Goal: Information Seeking & Learning: Find specific fact

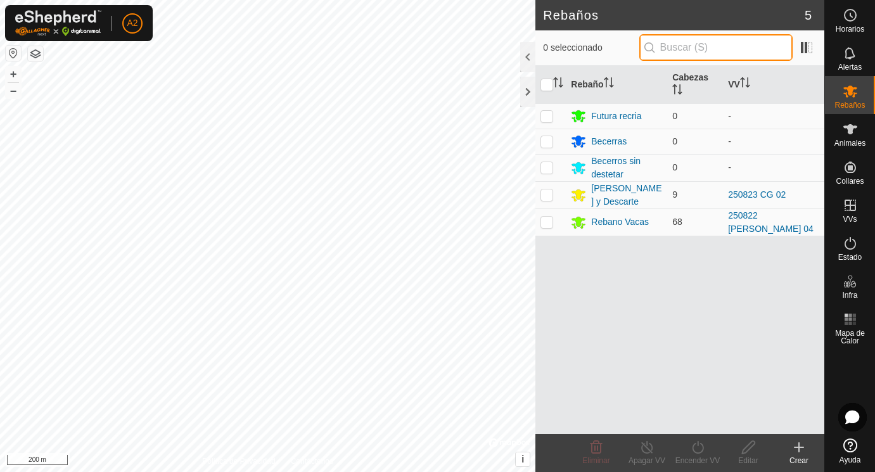
click at [684, 43] on input "text" at bounding box center [715, 47] width 153 height 27
click at [684, 46] on input "text" at bounding box center [715, 47] width 153 height 27
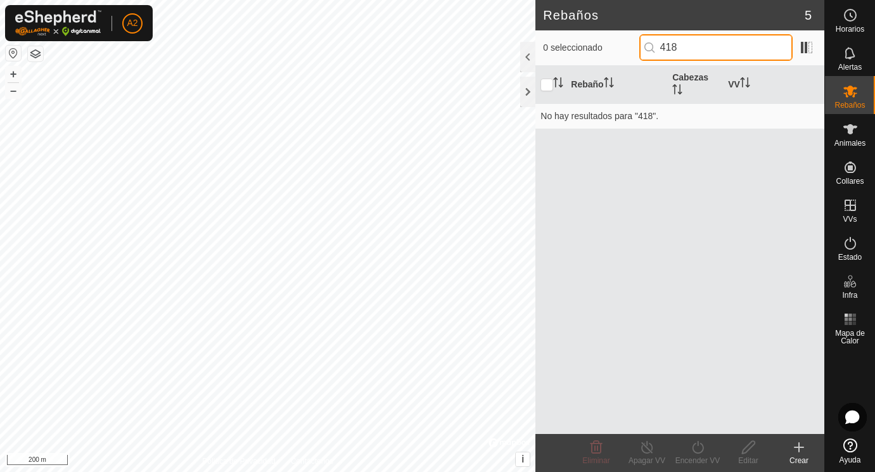
type input "4186"
drag, startPoint x: 695, startPoint y: 51, endPoint x: 655, endPoint y: 46, distance: 40.9
click at [655, 46] on input "4186" at bounding box center [715, 47] width 153 height 27
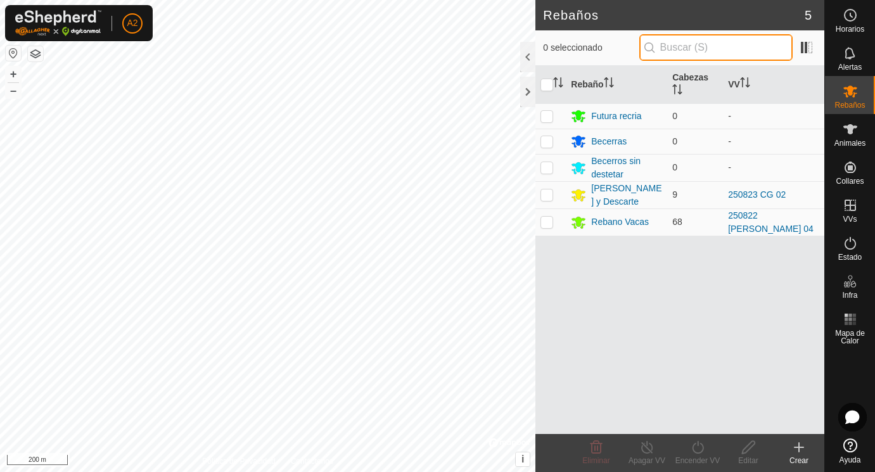
click at [697, 48] on input "text" at bounding box center [715, 47] width 153 height 27
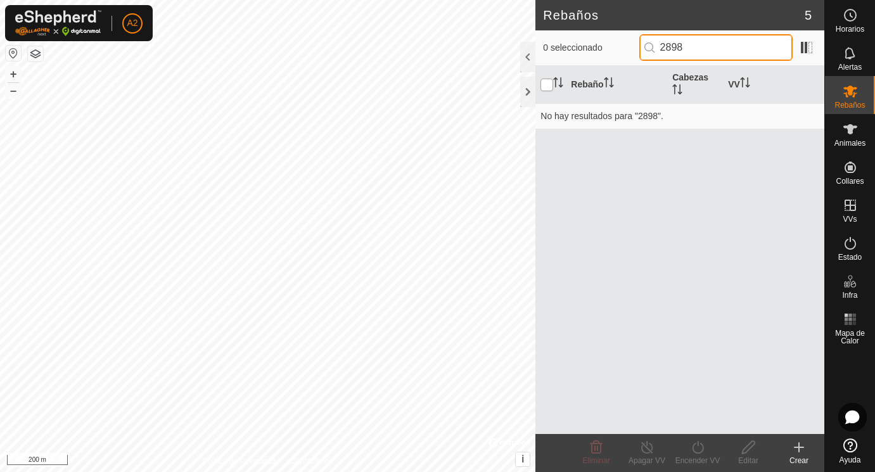
type input "2898"
click at [549, 86] on input "checkbox" at bounding box center [547, 85] width 13 height 13
click at [691, 81] on th "Cabezas" at bounding box center [695, 85] width 56 height 38
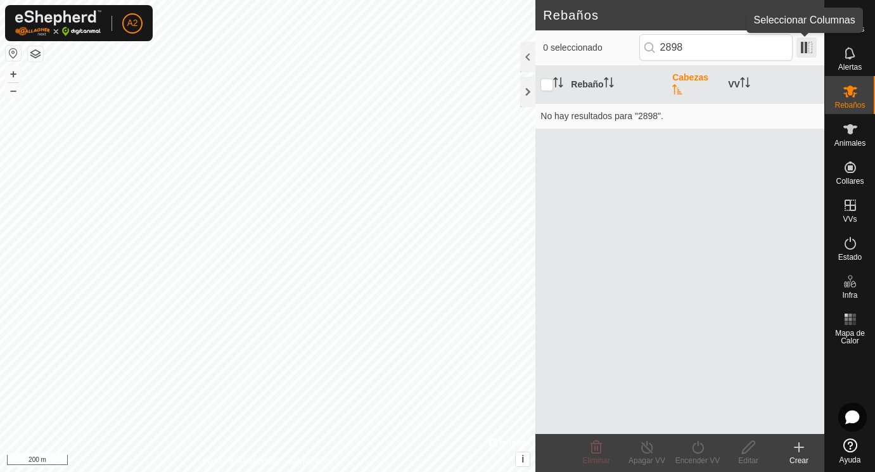
click at [802, 45] on span at bounding box center [807, 47] width 20 height 20
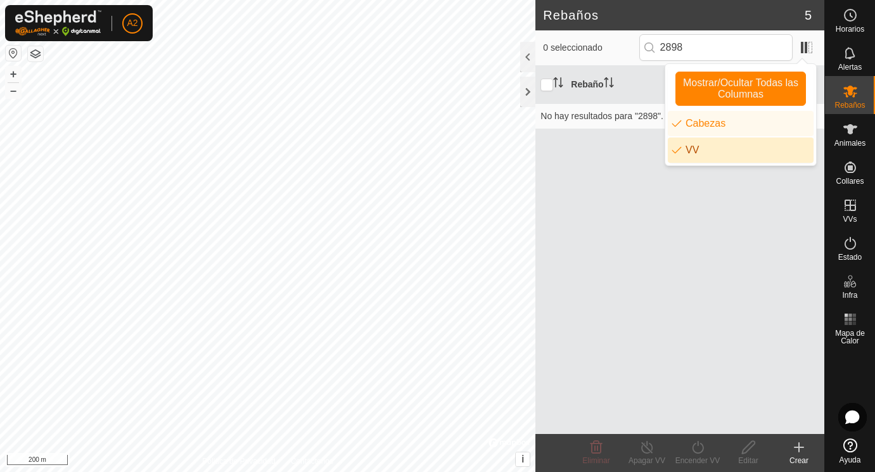
click at [691, 145] on li "VV" at bounding box center [741, 150] width 146 height 25
click at [693, 146] on li "VV" at bounding box center [741, 150] width 146 height 25
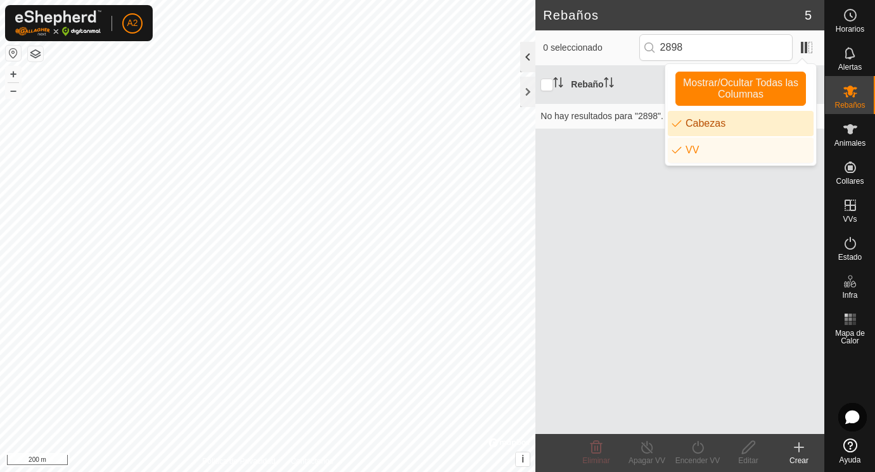
click at [529, 57] on div at bounding box center [527, 57] width 15 height 30
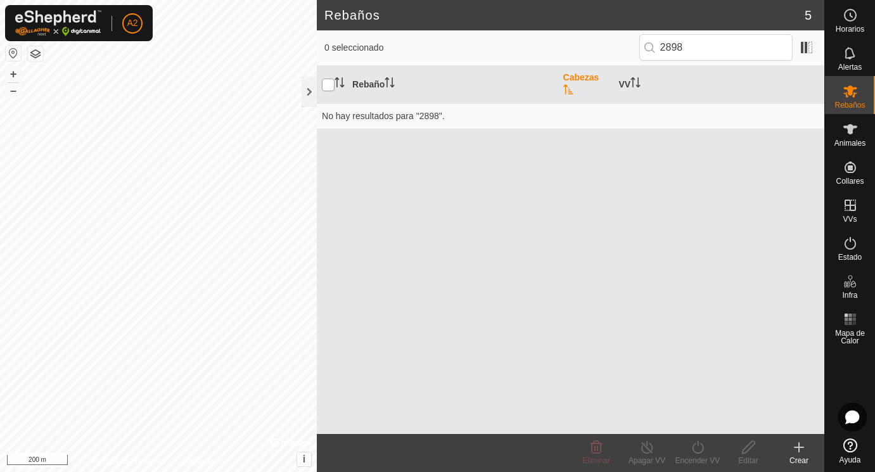
click at [330, 86] on input "checkbox" at bounding box center [328, 85] width 13 height 13
checkbox input "false"
click at [309, 92] on div at bounding box center [309, 92] width 15 height 30
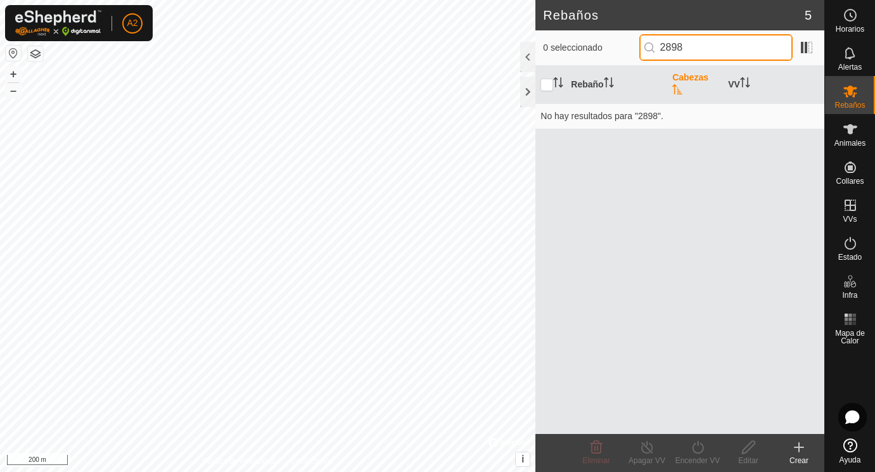
drag, startPoint x: 709, startPoint y: 46, endPoint x: 663, endPoint y: 43, distance: 45.7
click at [663, 43] on input "2898" at bounding box center [715, 47] width 153 height 27
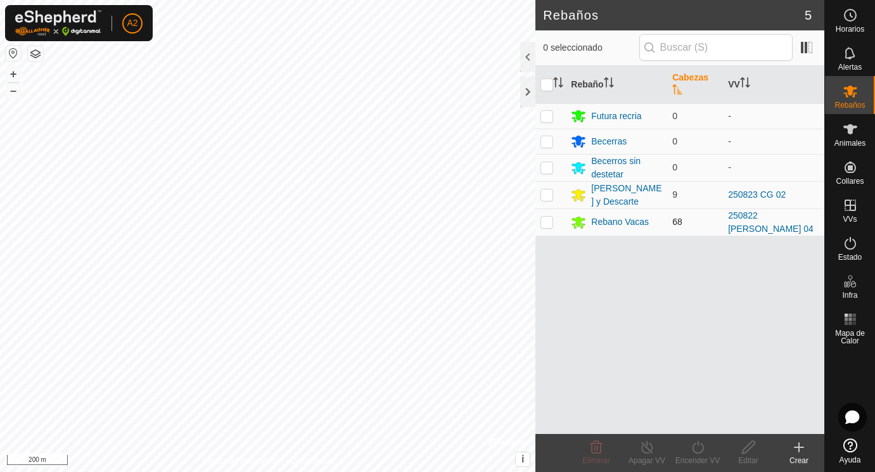
click at [548, 221] on p-checkbox at bounding box center [547, 222] width 13 height 10
checkbox input "true"
click at [695, 47] on input "text" at bounding box center [715, 47] width 153 height 27
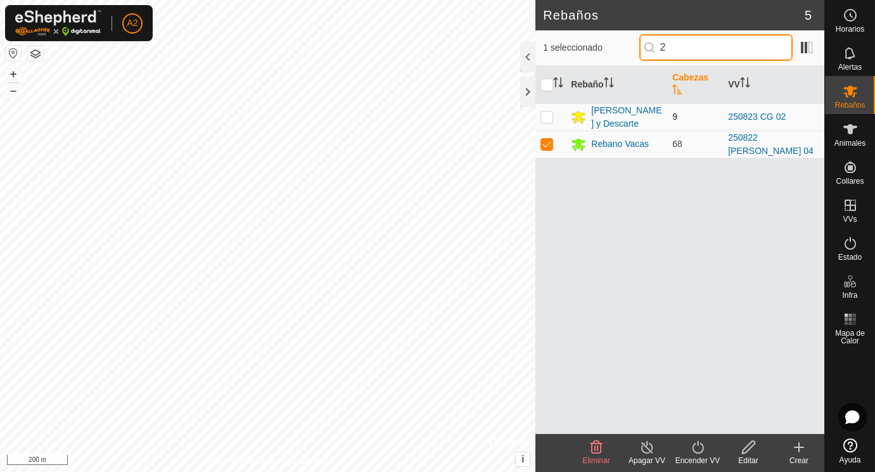
type input "2"
click at [553, 119] on p-checkbox at bounding box center [547, 117] width 13 height 10
checkbox input "true"
click at [688, 47] on input "2" at bounding box center [715, 47] width 153 height 27
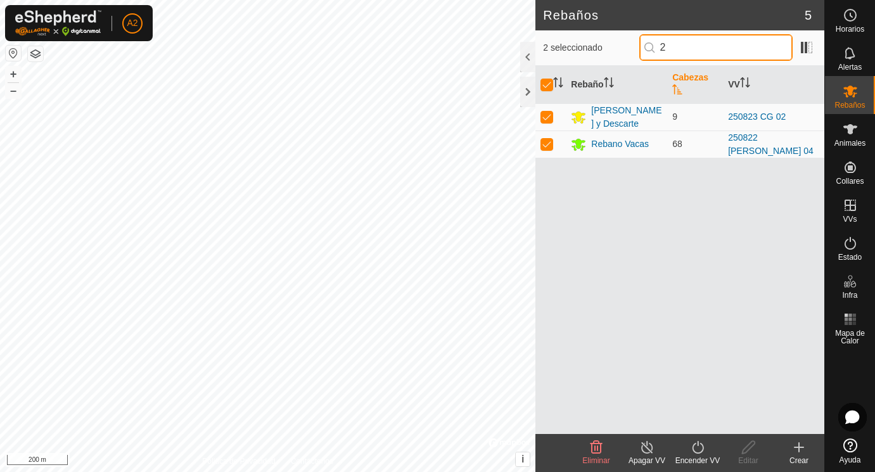
type input "28"
checkbox input "false"
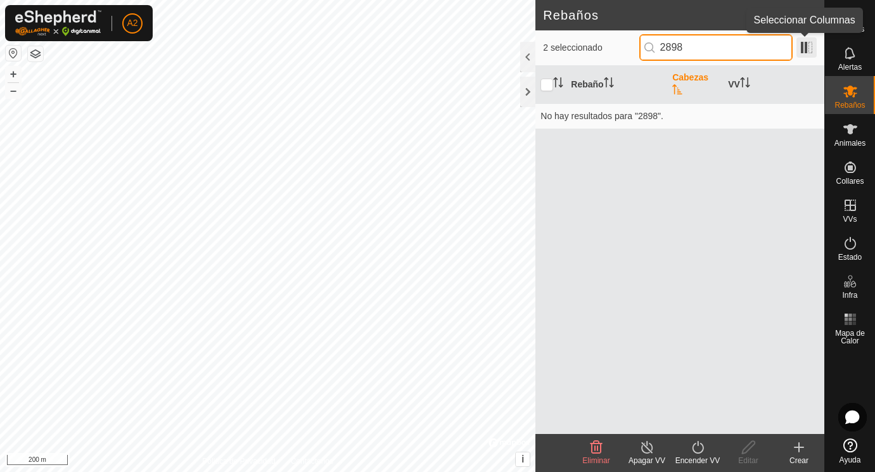
type input "2898"
click at [807, 48] on span at bounding box center [807, 47] width 20 height 20
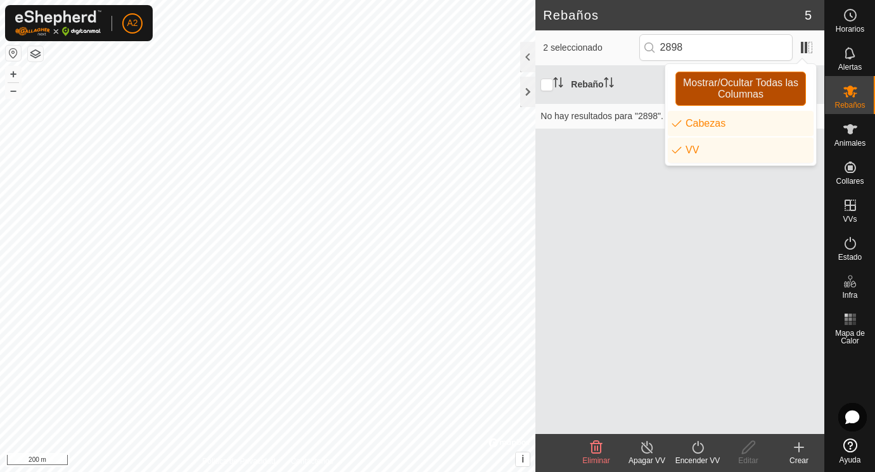
click at [749, 89] on span "Mostrar/Ocultar Todas las Columnas" at bounding box center [740, 88] width 119 height 23
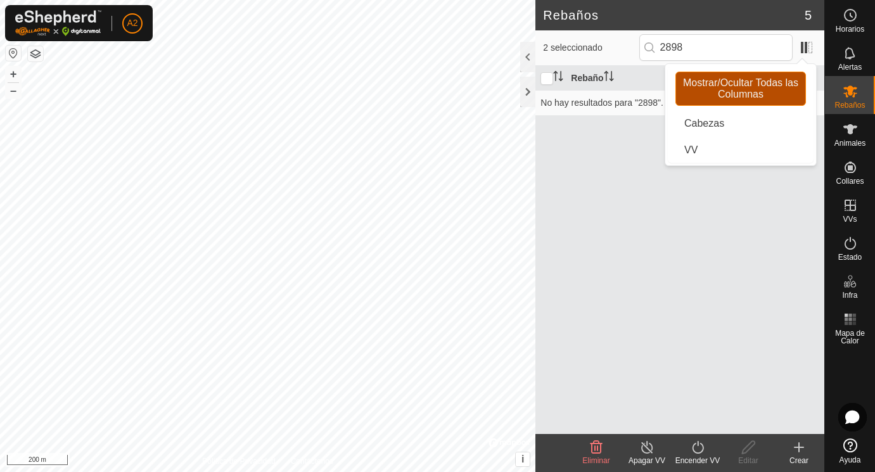
click at [749, 89] on span "Mostrar/Ocultar Todas las Columnas" at bounding box center [740, 88] width 119 height 23
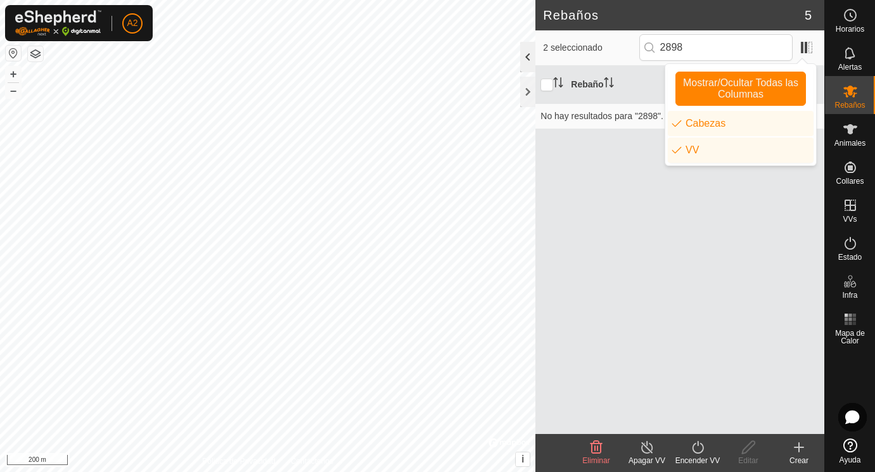
click at [527, 58] on div at bounding box center [527, 57] width 15 height 30
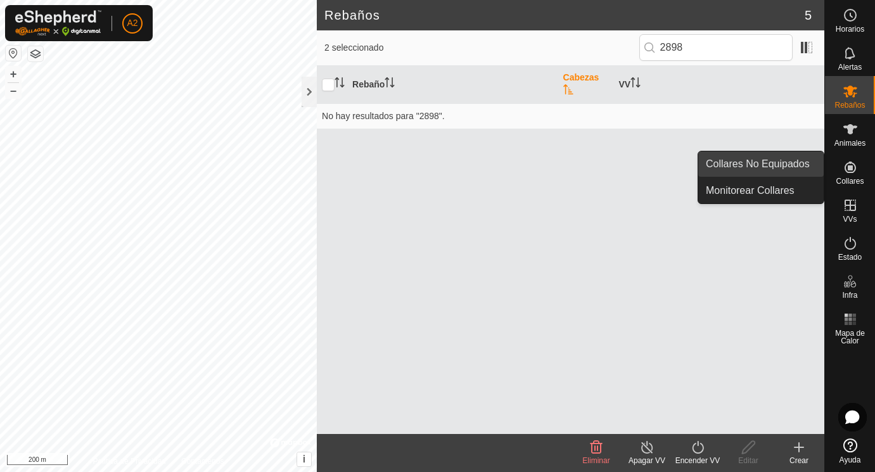
click at [799, 164] on link "Collares No Equipados" at bounding box center [760, 163] width 125 height 25
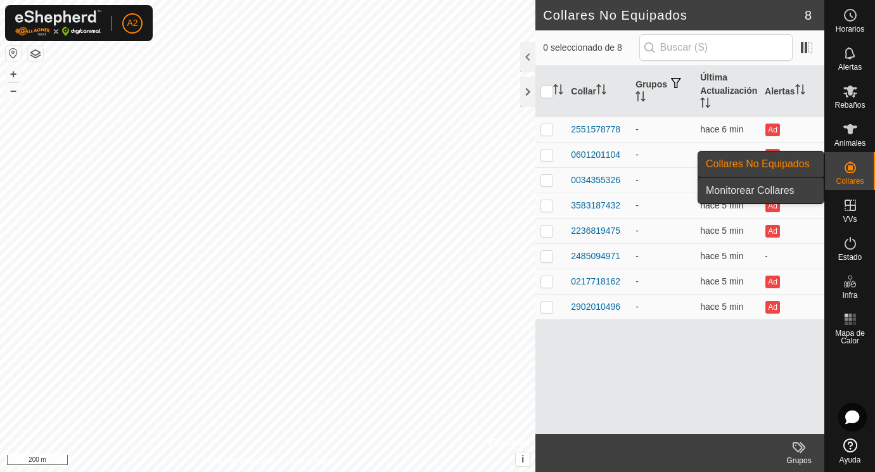
click at [785, 189] on link "Monitorear Collares" at bounding box center [760, 190] width 125 height 25
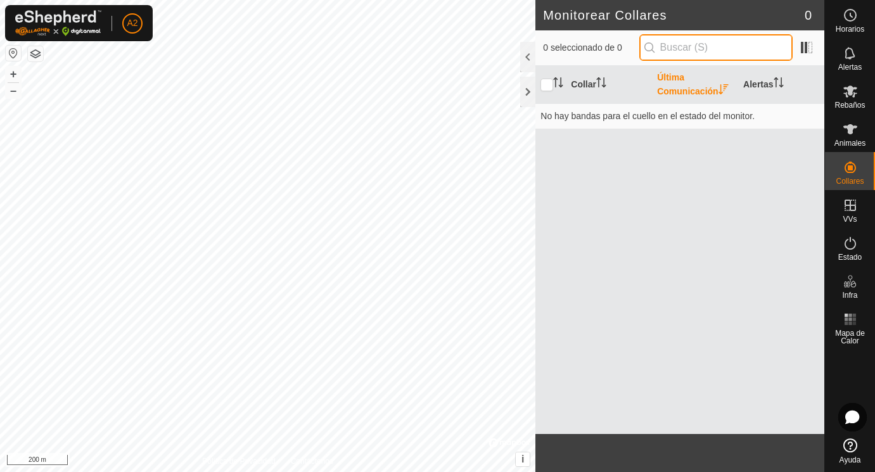
click at [720, 46] on input "text" at bounding box center [715, 47] width 153 height 27
click at [691, 49] on input "2898" at bounding box center [715, 47] width 153 height 27
drag, startPoint x: 691, startPoint y: 49, endPoint x: 633, endPoint y: 47, distance: 59.0
click at [639, 47] on input "2898" at bounding box center [715, 47] width 153 height 27
type input "4186"
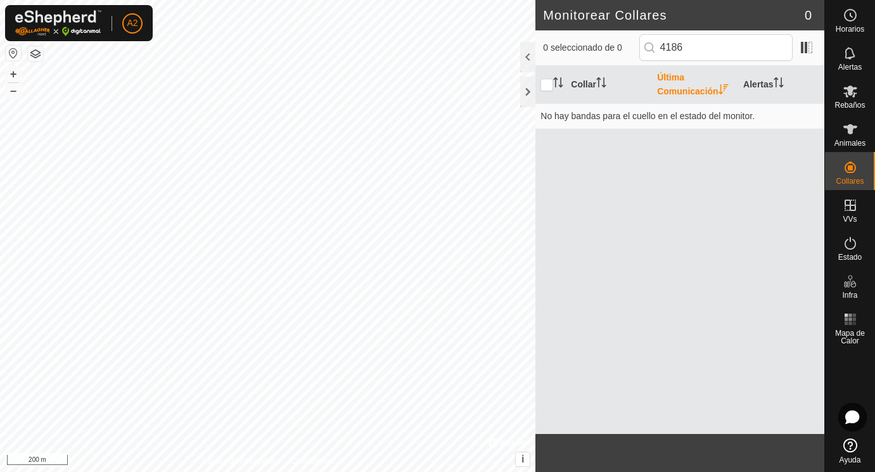
click at [650, 199] on div "Collar Última Comunicación Alertas No hay bandas para el cuello en el estado de…" at bounding box center [680, 250] width 289 height 368
click at [529, 93] on div at bounding box center [527, 92] width 15 height 30
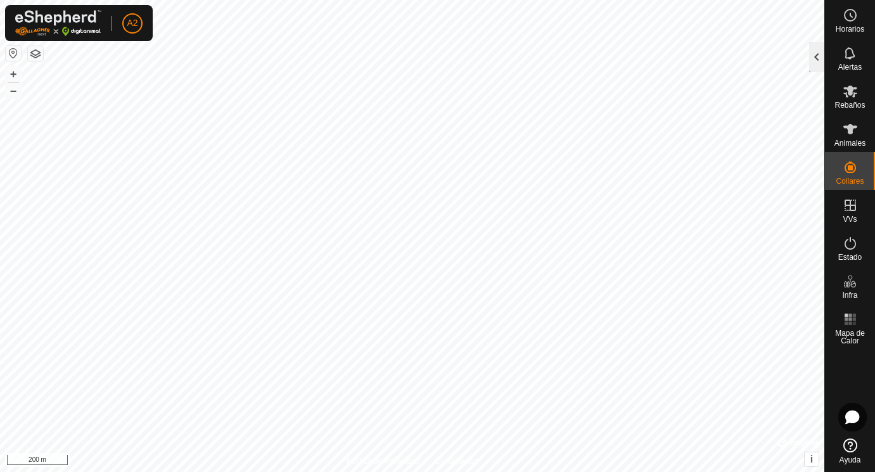
click at [819, 54] on div at bounding box center [816, 57] width 15 height 30
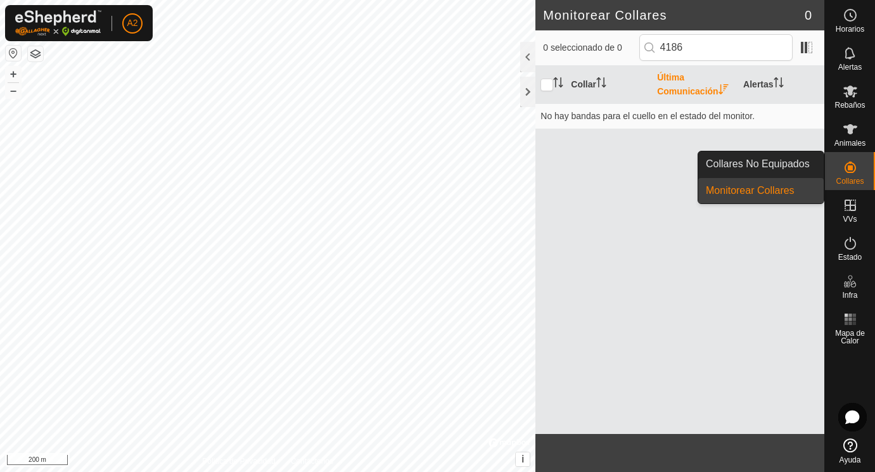
click at [777, 193] on link "Monitorear Collares" at bounding box center [760, 190] width 125 height 25
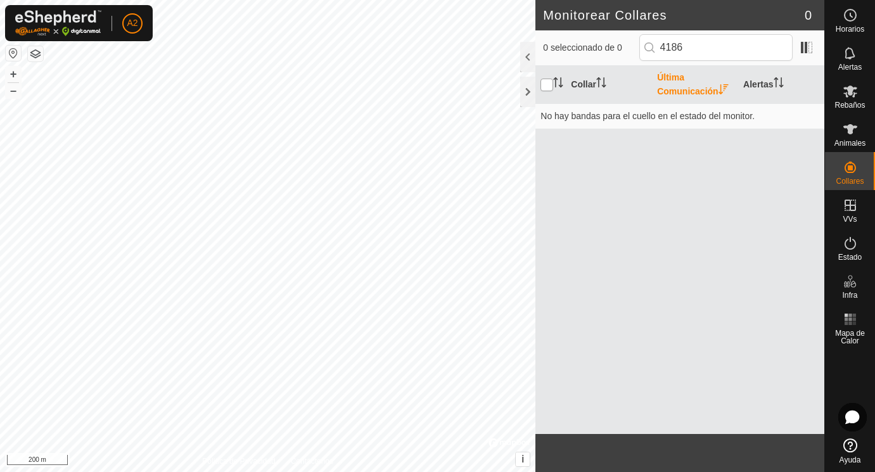
click at [549, 86] on input "checkbox" at bounding box center [547, 85] width 13 height 13
checkbox input "true"
drag, startPoint x: 699, startPoint y: 47, endPoint x: 643, endPoint y: 39, distance: 56.9
click at [643, 39] on input "4186" at bounding box center [715, 47] width 153 height 27
click at [530, 58] on div at bounding box center [527, 57] width 15 height 30
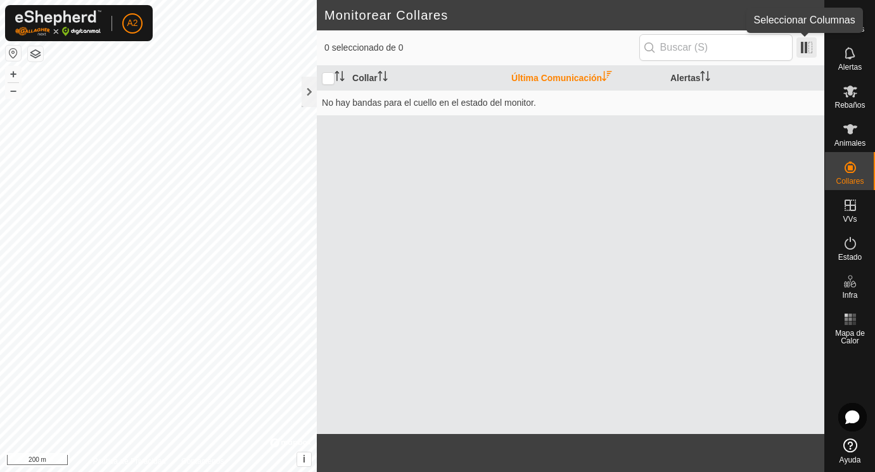
click at [804, 45] on span at bounding box center [807, 47] width 20 height 20
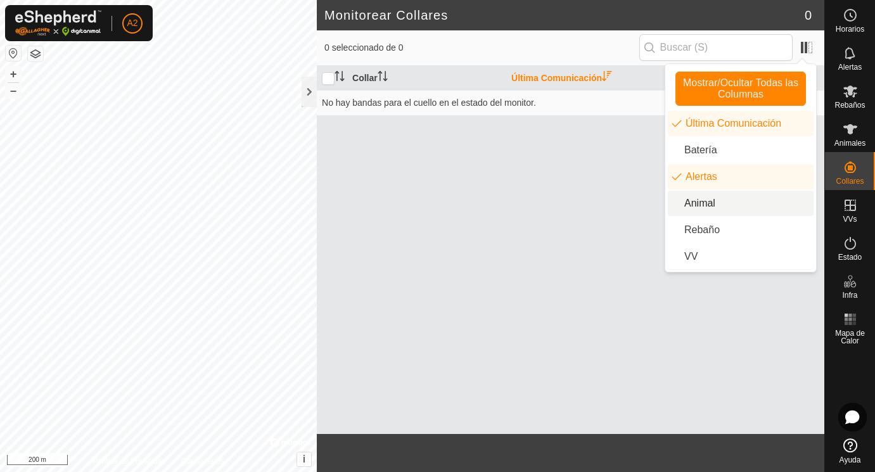
click at [699, 202] on li "Animal" at bounding box center [741, 203] width 146 height 25
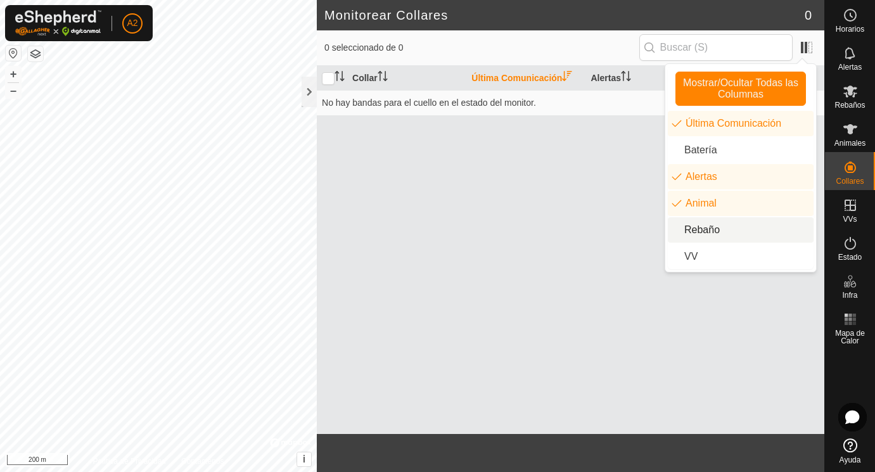
click at [692, 229] on li "Rebaño" at bounding box center [741, 229] width 146 height 25
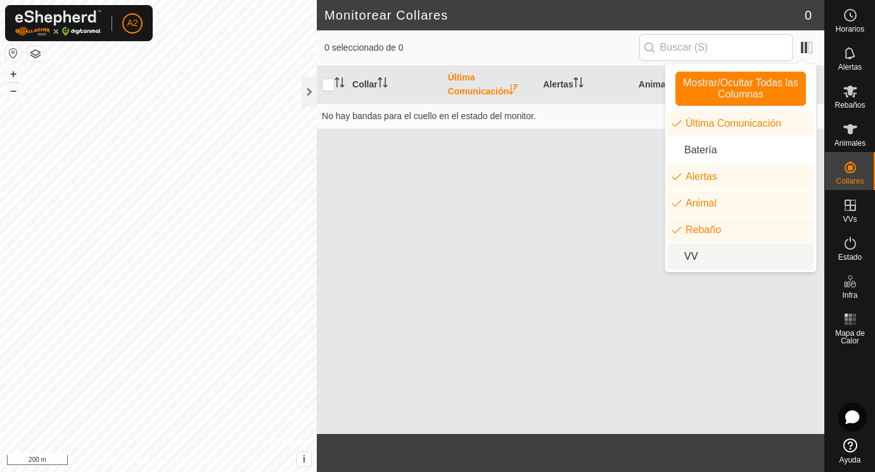
click at [692, 253] on li "VV" at bounding box center [741, 256] width 146 height 25
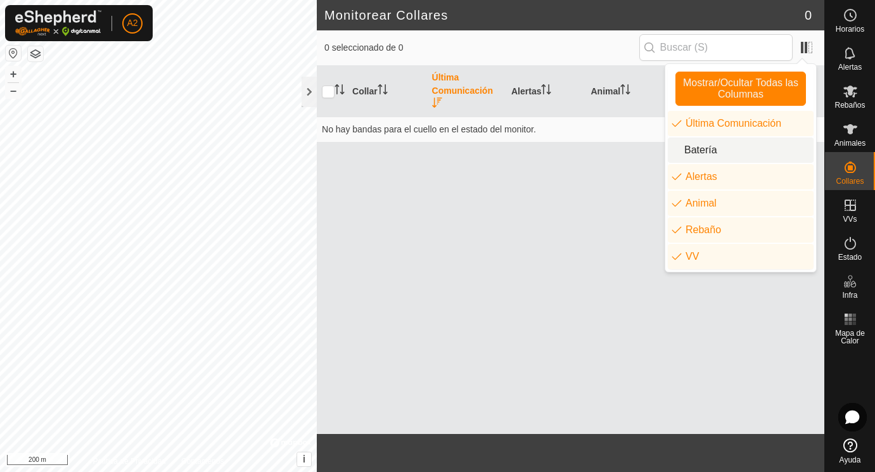
click at [702, 146] on li "Batería" at bounding box center [741, 150] width 146 height 25
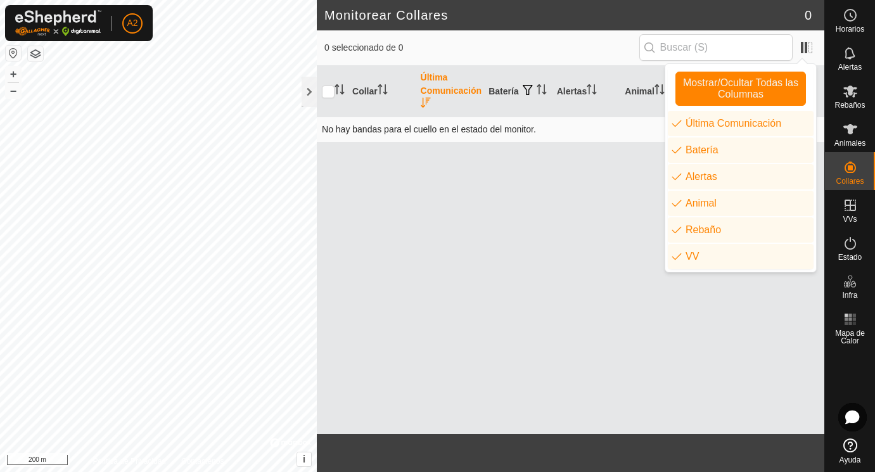
click at [563, 131] on td "No hay bandas para el cuello en el estado del monitor." at bounding box center [571, 129] width 508 height 25
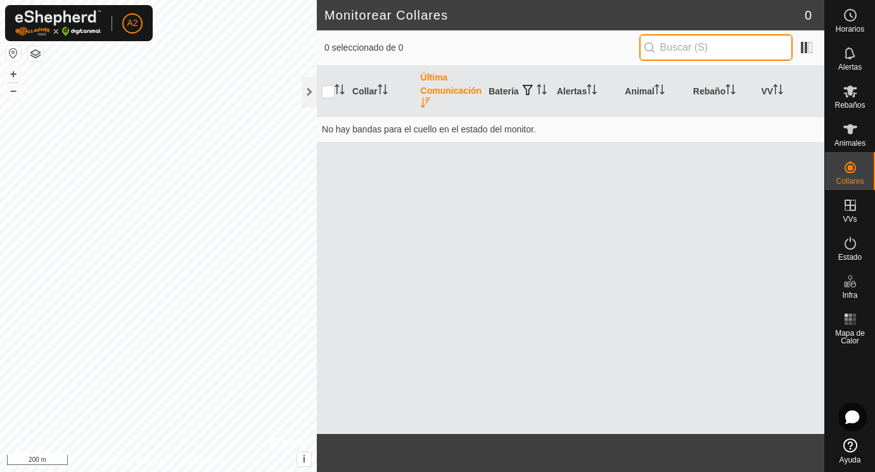
drag, startPoint x: 716, startPoint y: 49, endPoint x: 636, endPoint y: 33, distance: 82.2
click at [639, 34] on input "text" at bounding box center [715, 47] width 153 height 27
type input "4186"
drag, startPoint x: 668, startPoint y: 47, endPoint x: 676, endPoint y: 46, distance: 8.3
click at [676, 47] on input "4186" at bounding box center [715, 47] width 153 height 27
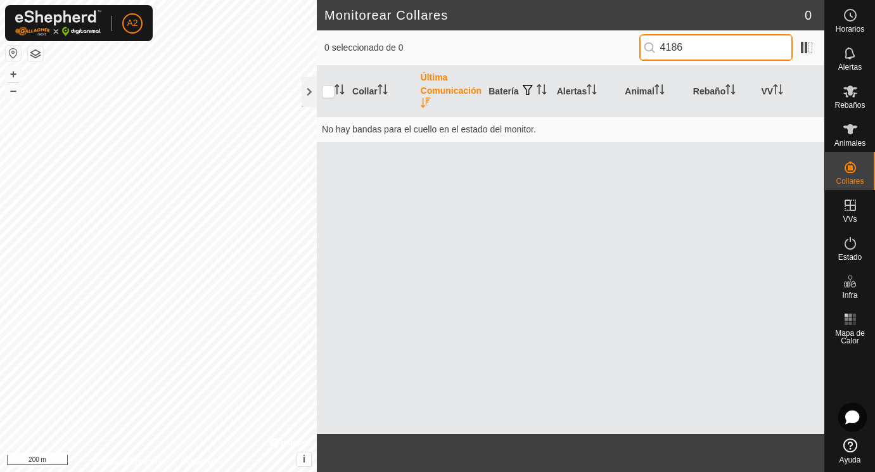
click at [665, 48] on input "4186" at bounding box center [715, 47] width 153 height 27
drag, startPoint x: 665, startPoint y: 48, endPoint x: 708, endPoint y: 47, distance: 42.5
click at [709, 48] on input "4186" at bounding box center [715, 47] width 153 height 27
click at [641, 89] on th "Animal" at bounding box center [654, 91] width 68 height 51
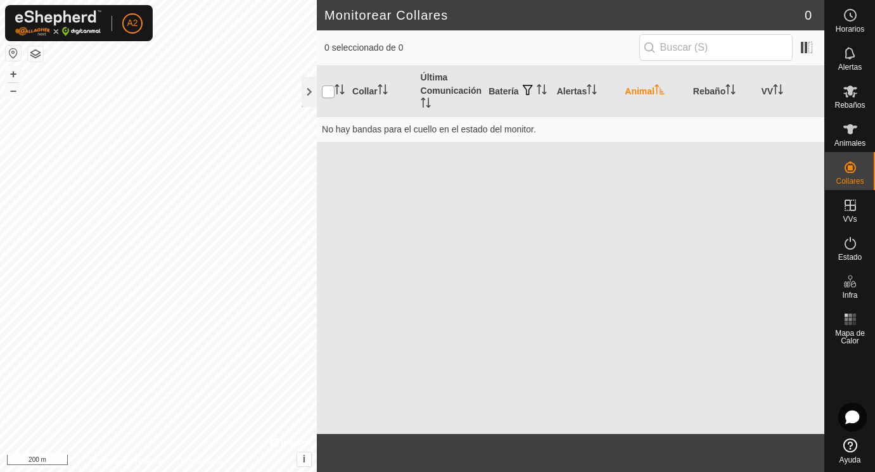
click at [329, 93] on input "checkbox" at bounding box center [328, 92] width 13 height 13
checkbox input "false"
click at [369, 93] on th "Collar" at bounding box center [381, 91] width 68 height 51
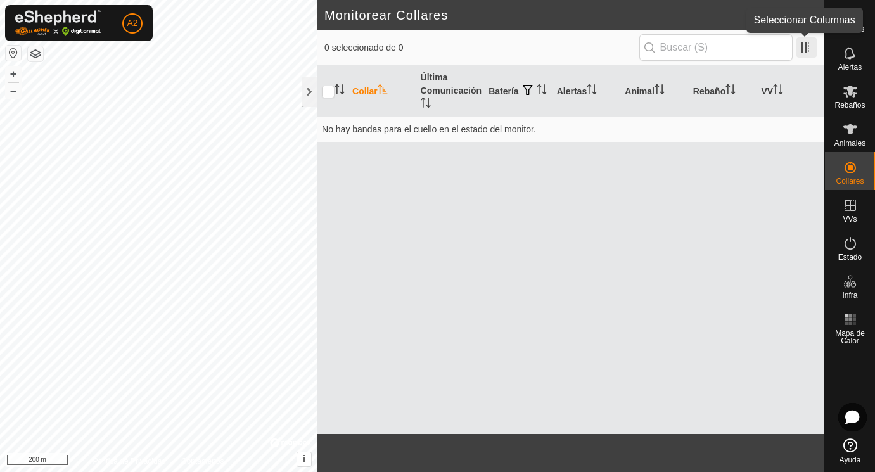
click at [803, 48] on span at bounding box center [807, 47] width 20 height 20
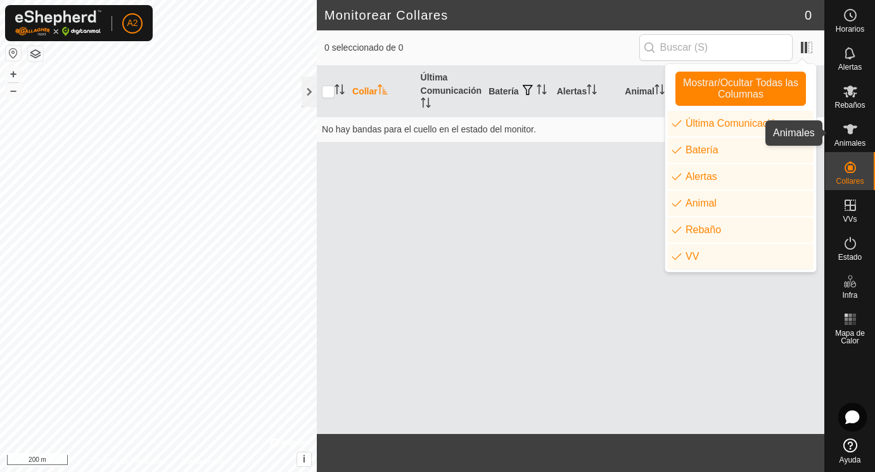
click at [854, 134] on icon at bounding box center [850, 129] width 15 height 15
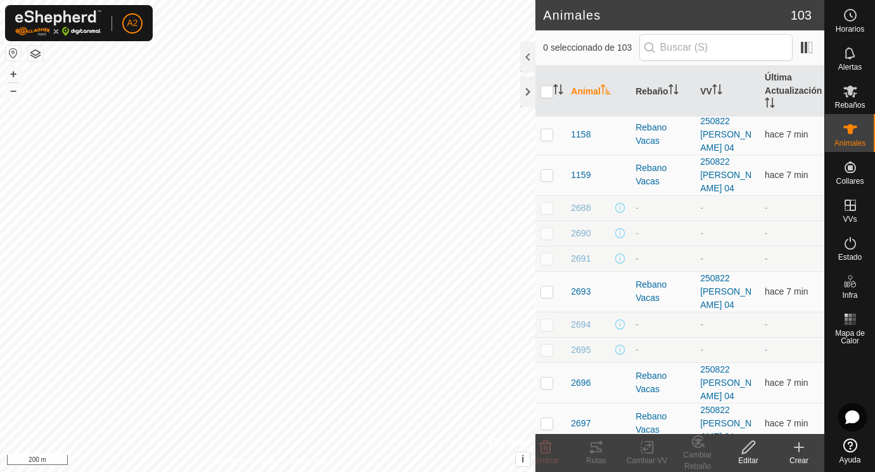
scroll to position [212, 0]
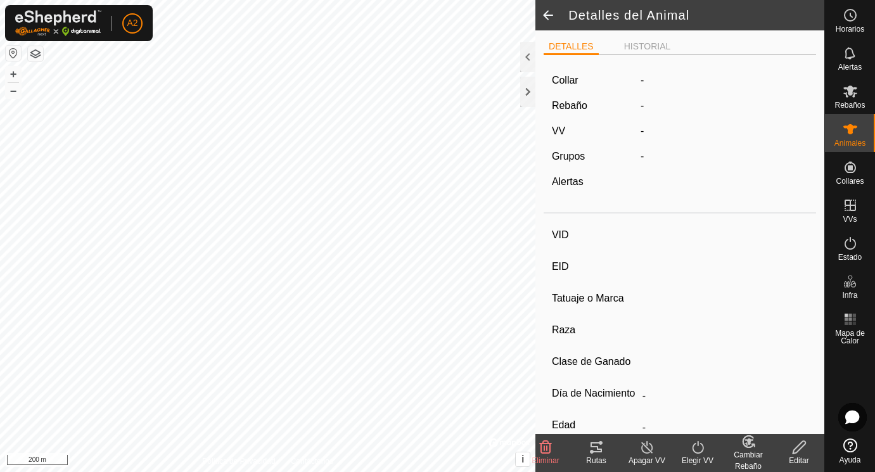
type input "2700"
type input "-"
type input "torete"
type input "-"
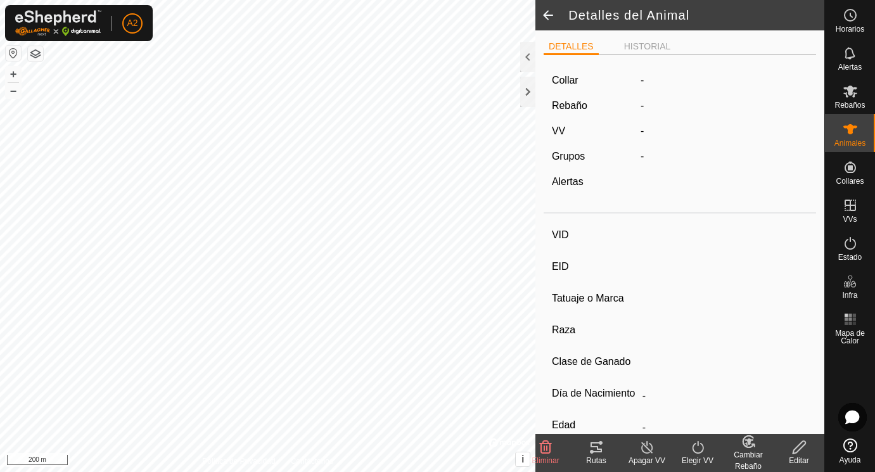
type input "0 kg"
type input "-"
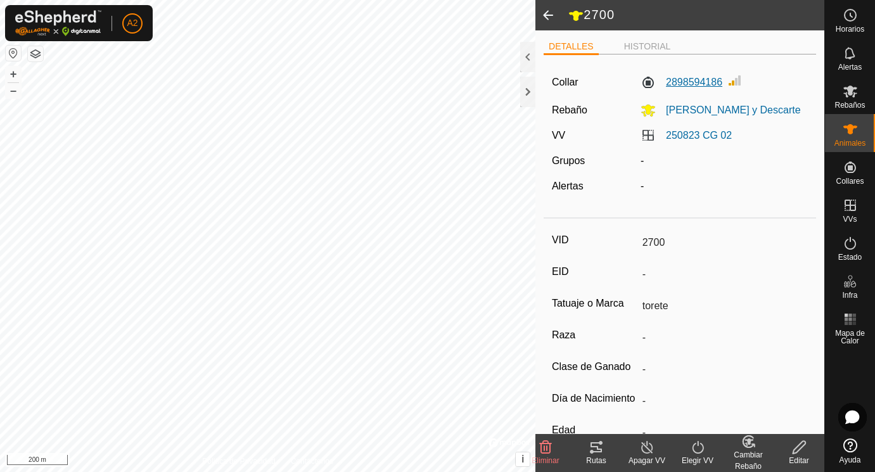
click at [681, 81] on label "2898594186" at bounding box center [682, 82] width 82 height 15
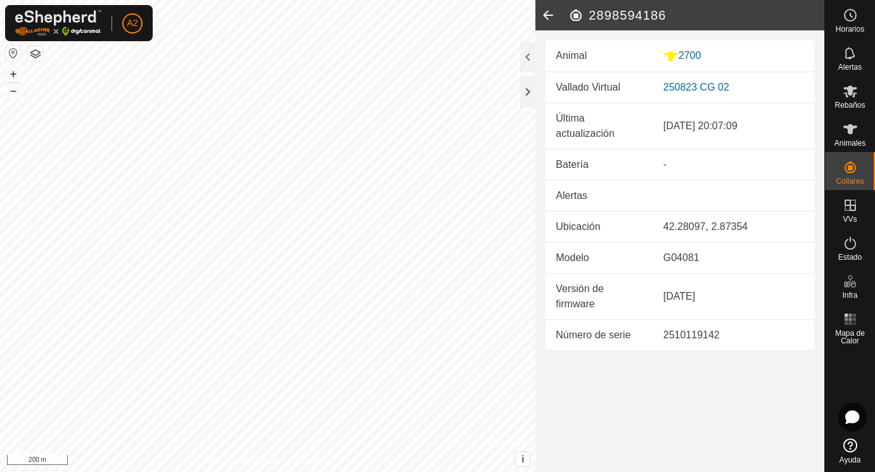
drag, startPoint x: 591, startPoint y: 14, endPoint x: 671, endPoint y: 11, distance: 79.9
click at [672, 13] on h2 "2898594186" at bounding box center [696, 15] width 256 height 15
copy h2 "2898594186"
